Goal: Ask a question

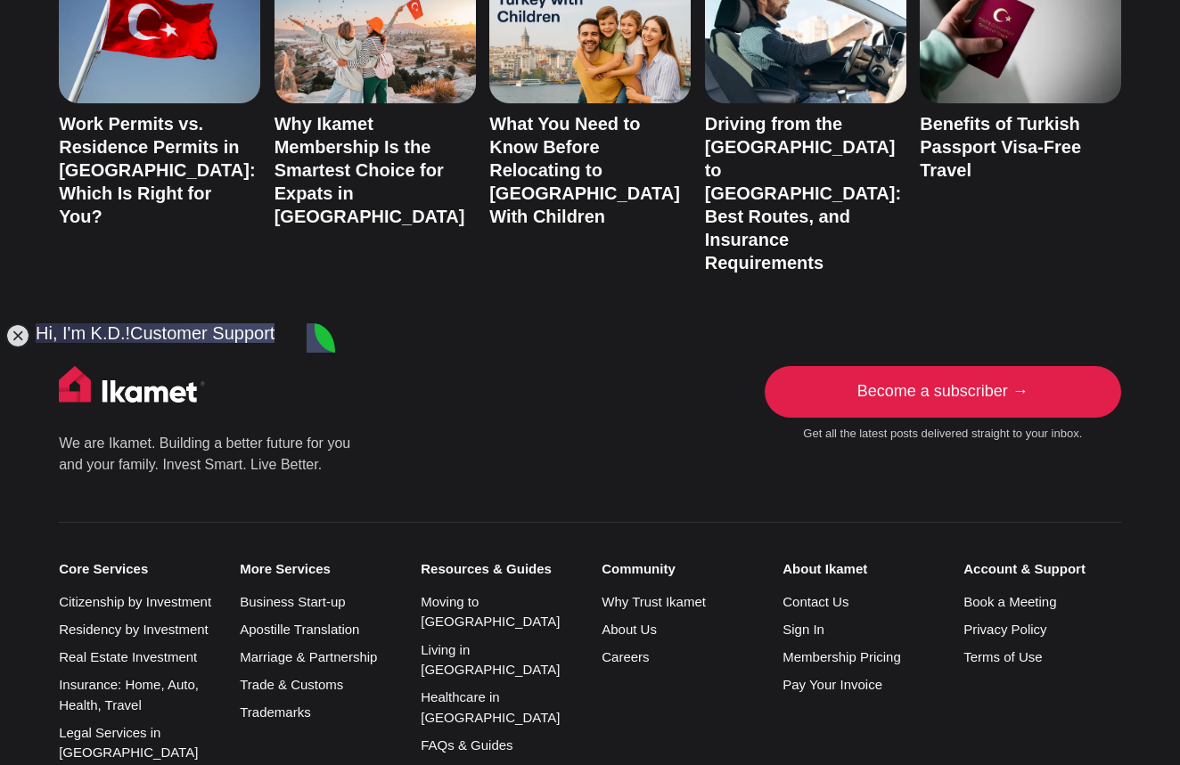
scroll to position [446, 0]
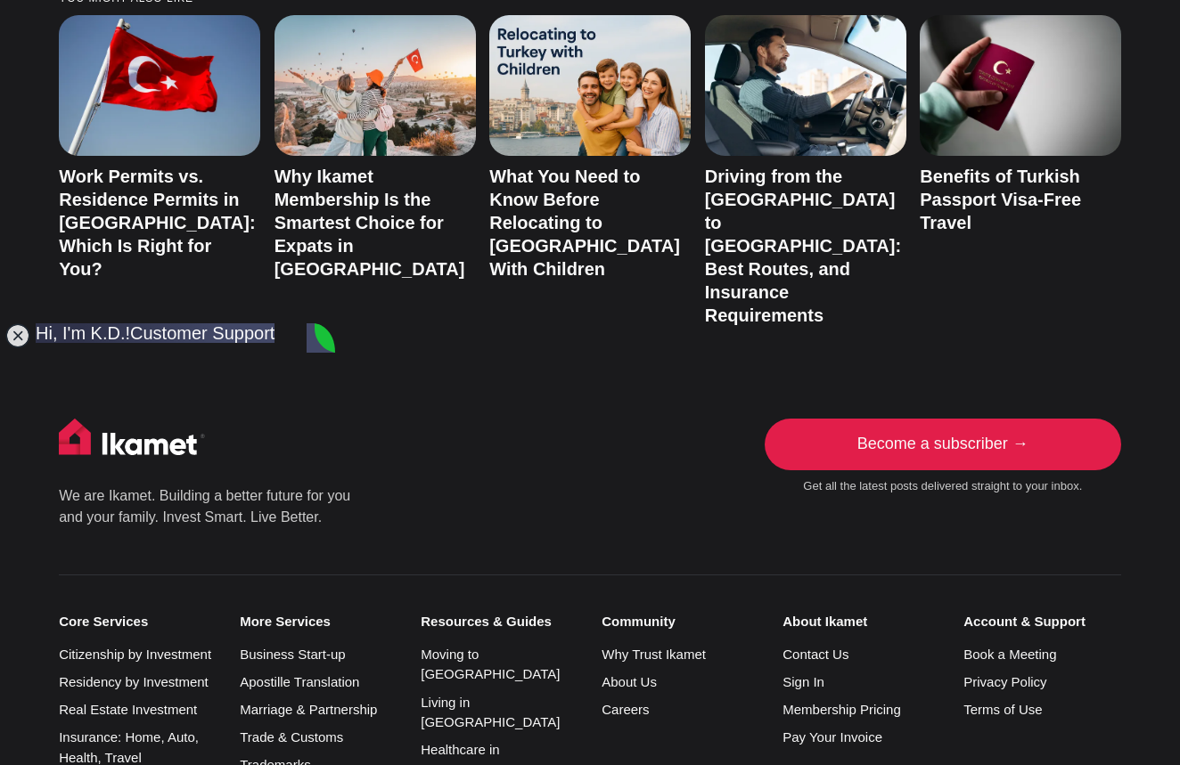
scroll to position [446, 0]
drag, startPoint x: 241, startPoint y: 694, endPoint x: 141, endPoint y: 694, distance: 99.8
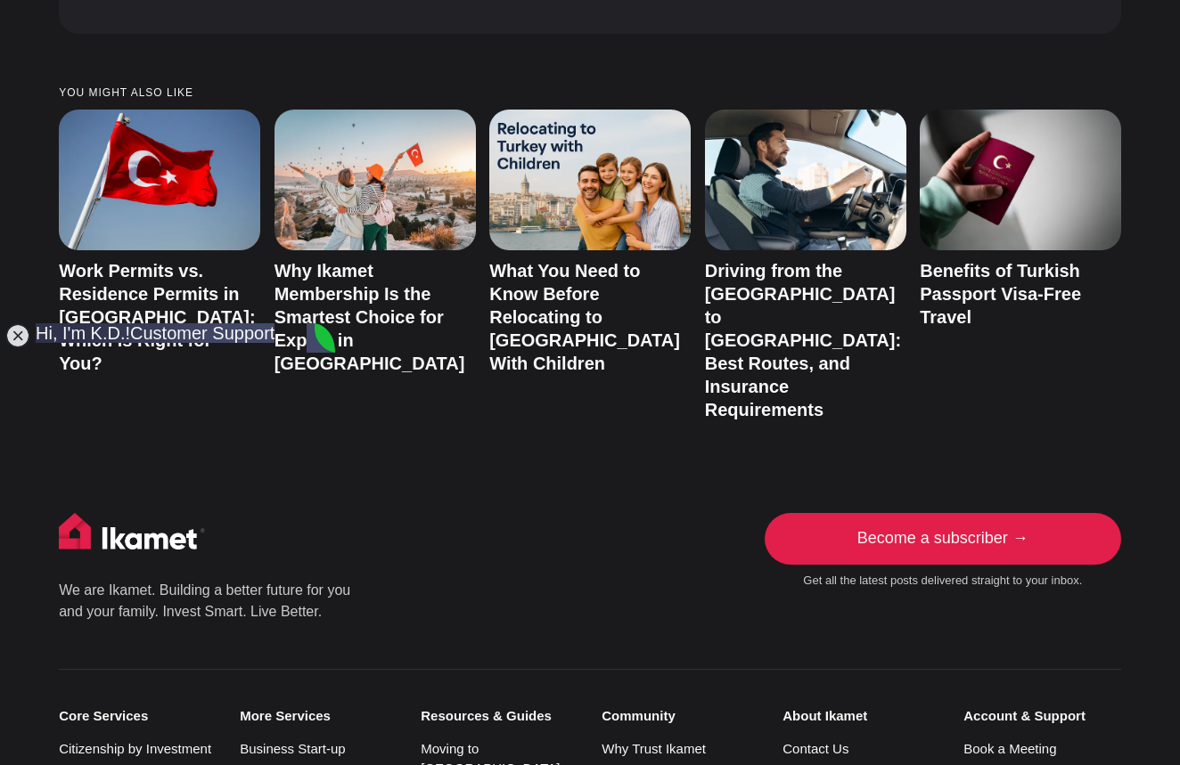
scroll to position [6174, 0]
drag, startPoint x: 185, startPoint y: 471, endPoint x: 251, endPoint y: 486, distance: 67.5
drag, startPoint x: 200, startPoint y: 555, endPoint x: 189, endPoint y: 589, distance: 35.8
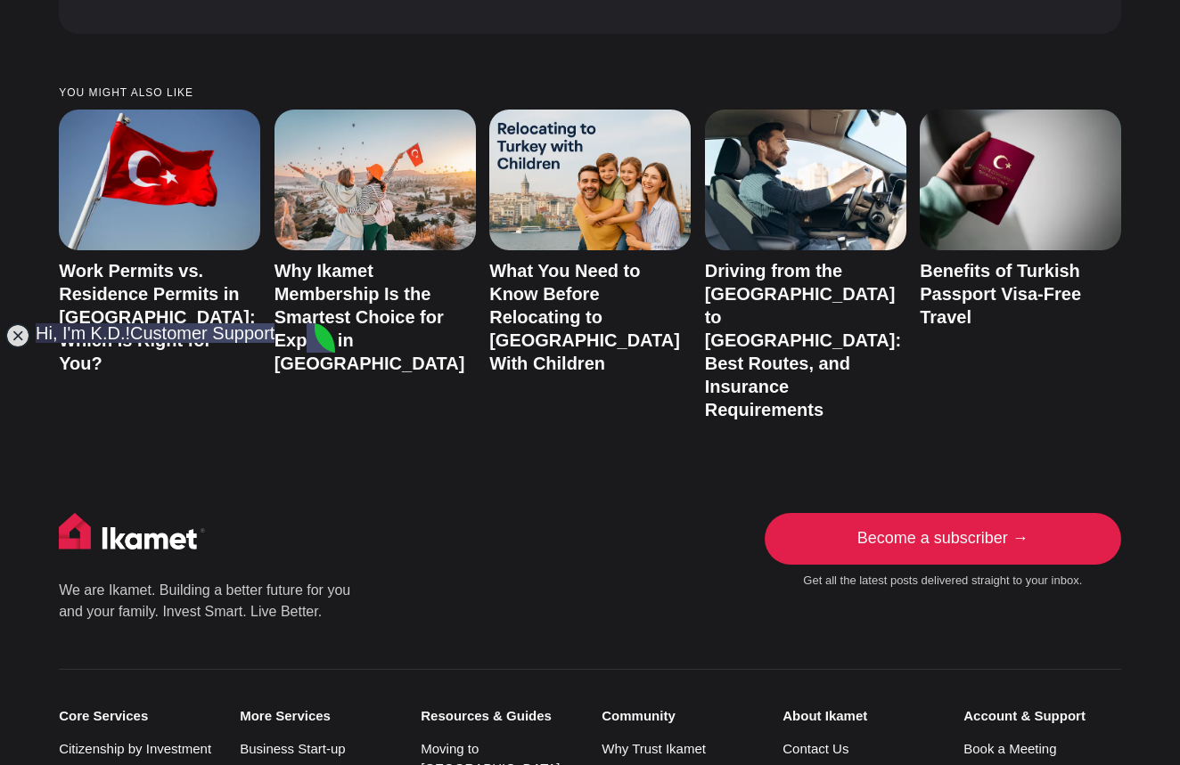
drag, startPoint x: 192, startPoint y: 576, endPoint x: 257, endPoint y: 592, distance: 67.0
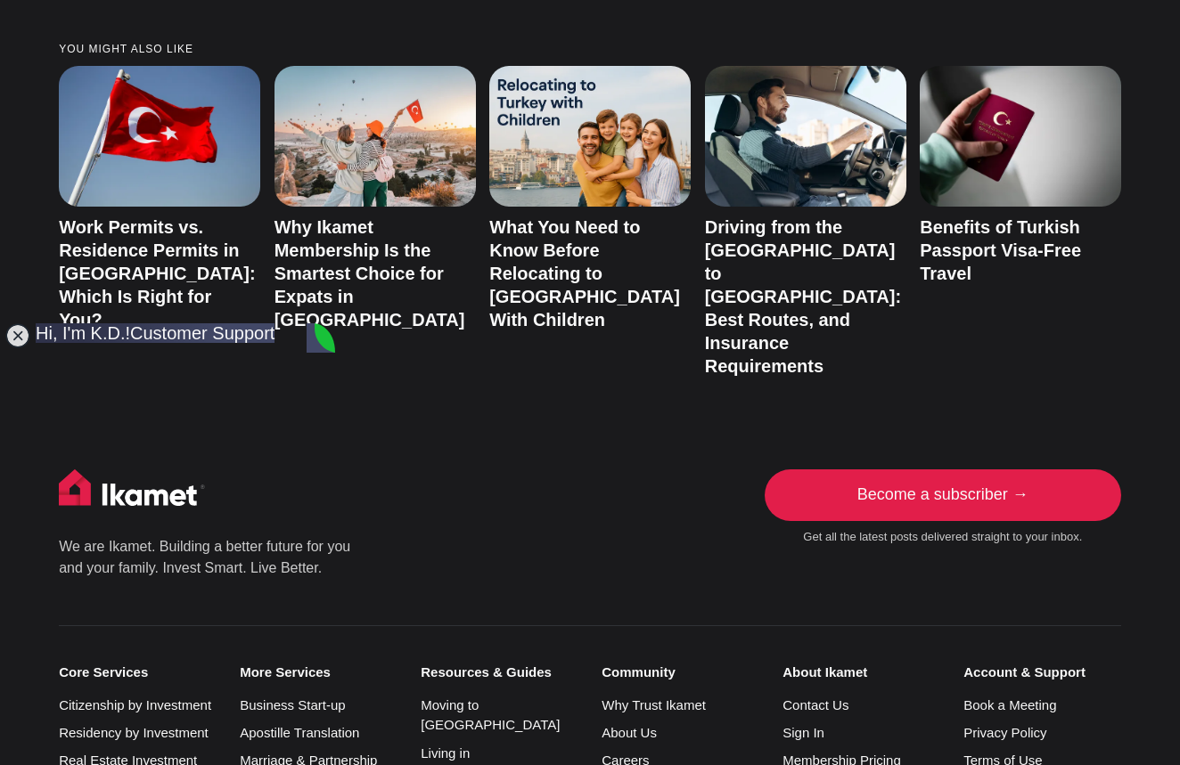
scroll to position [6224, 0]
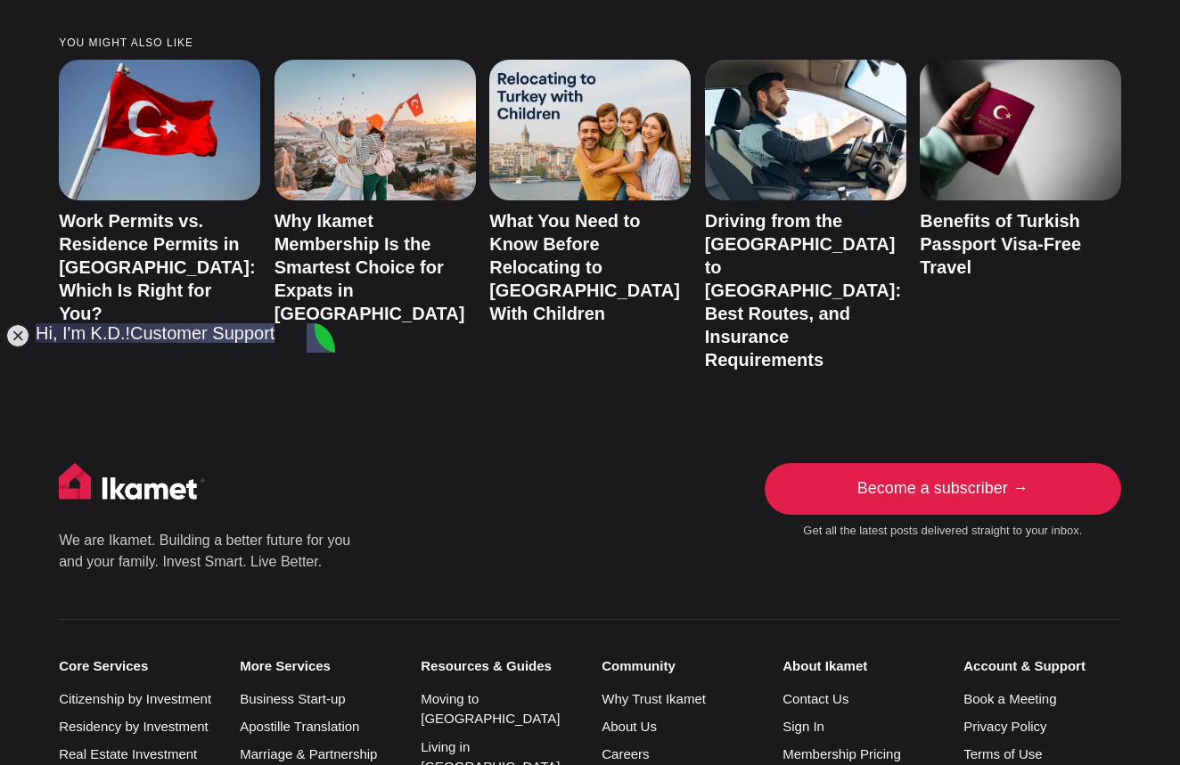
type textarea "Ok, Thank You. I. I'll cancel the entire application, since It is impossible fo…"
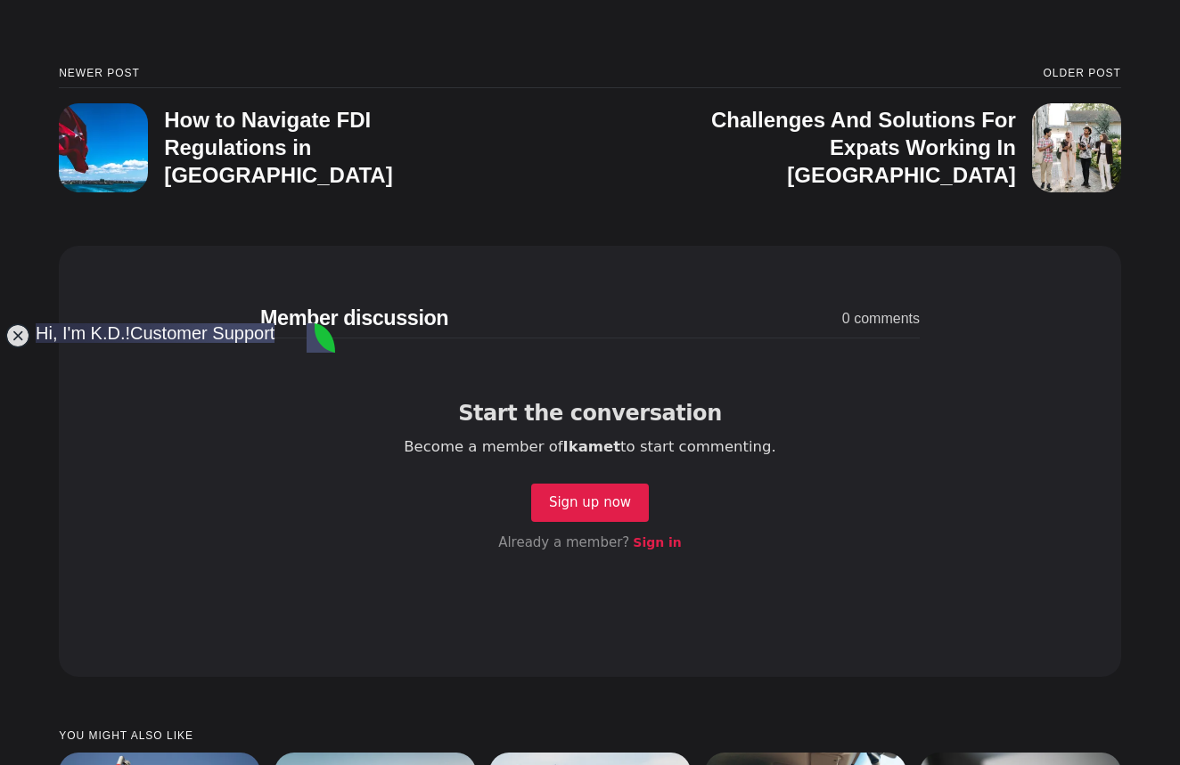
scroll to position [5512, 0]
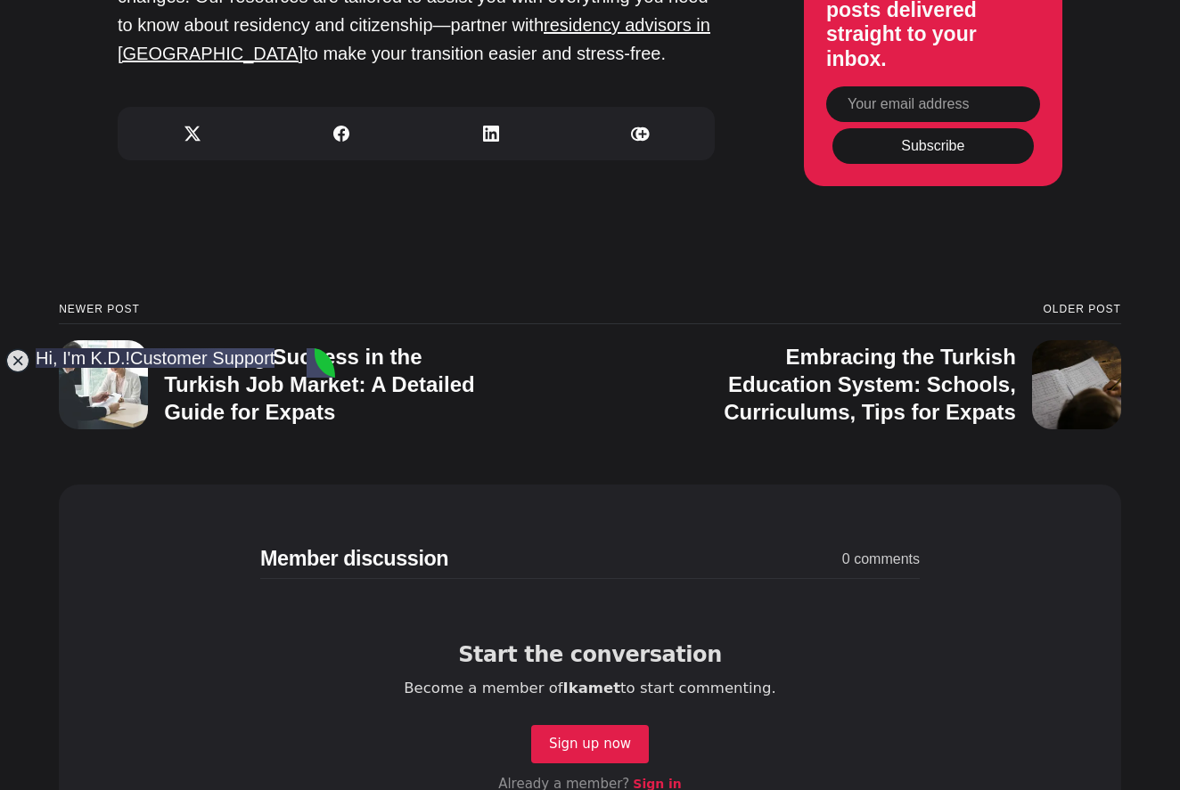
scroll to position [602, 0]
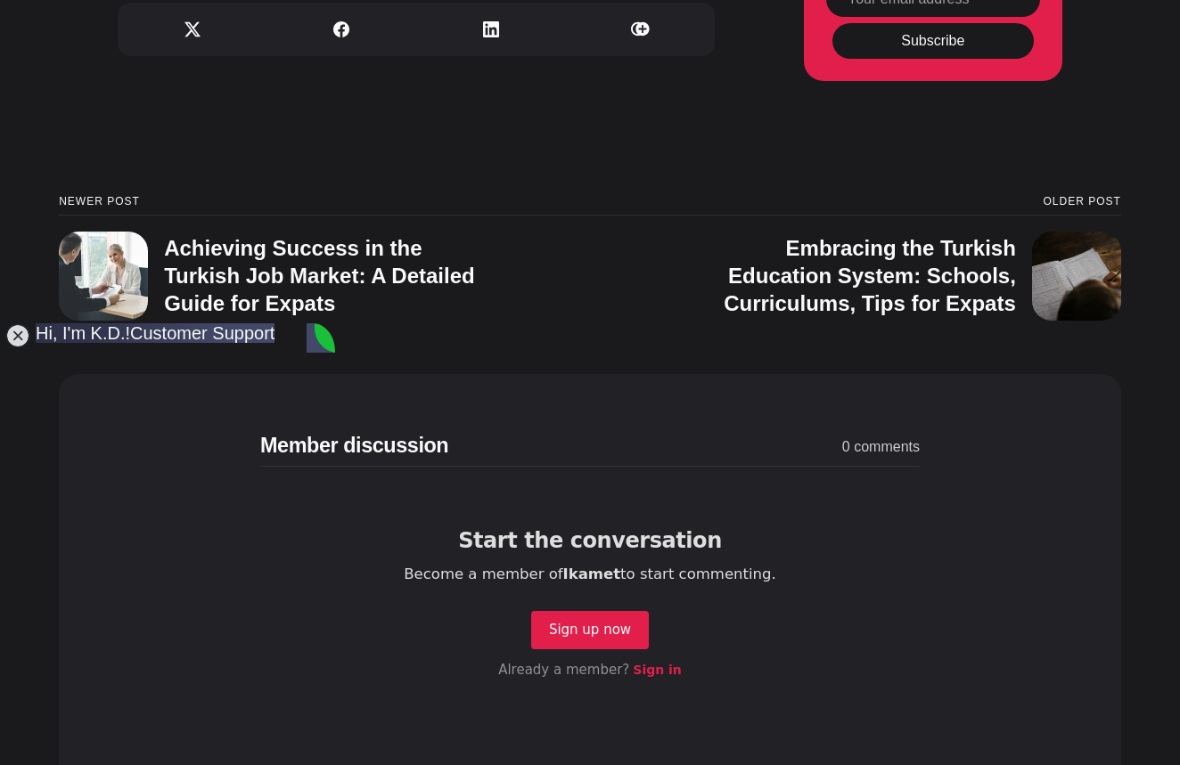
scroll to position [78, 0]
